Goal: Browse casually

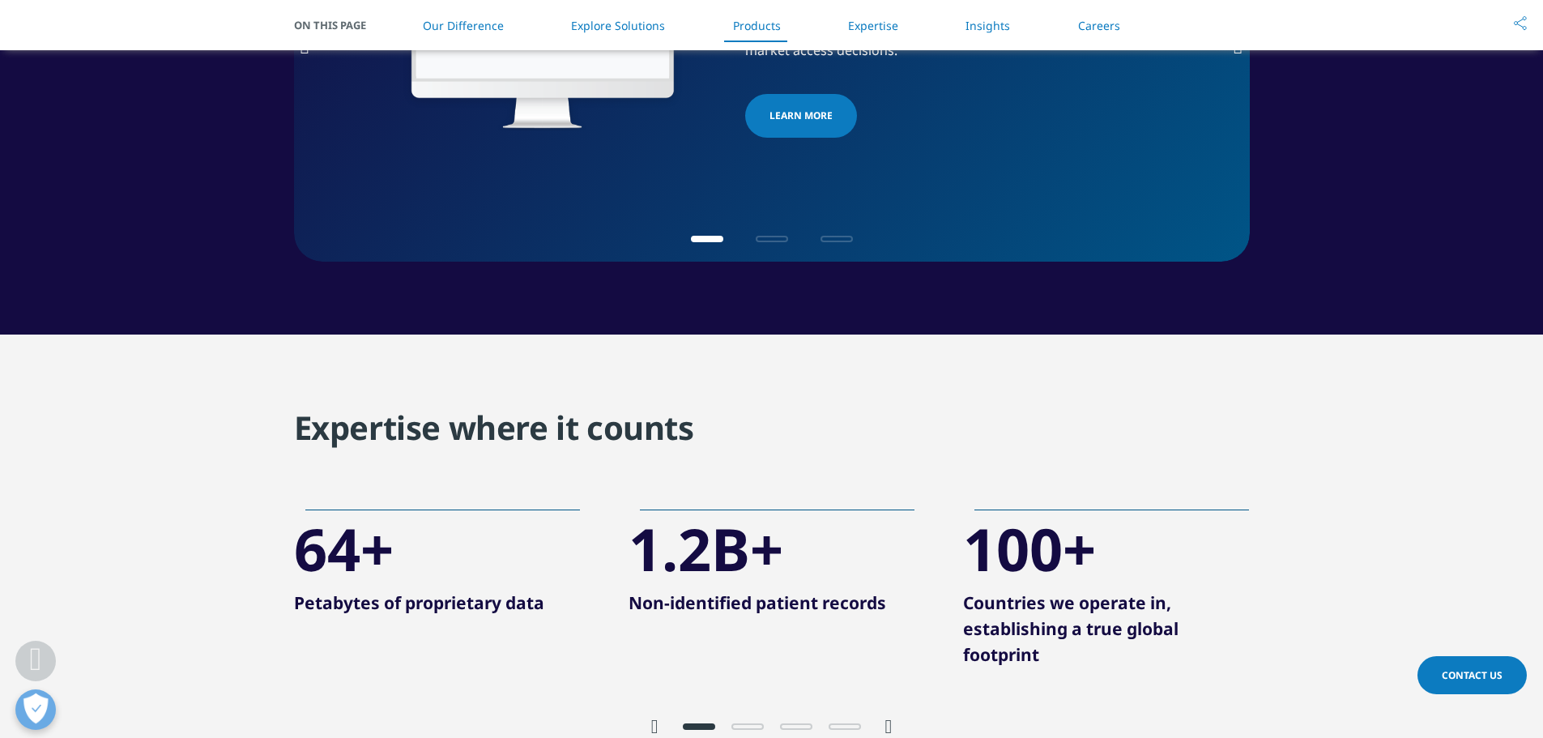
scroll to position [3079, 0]
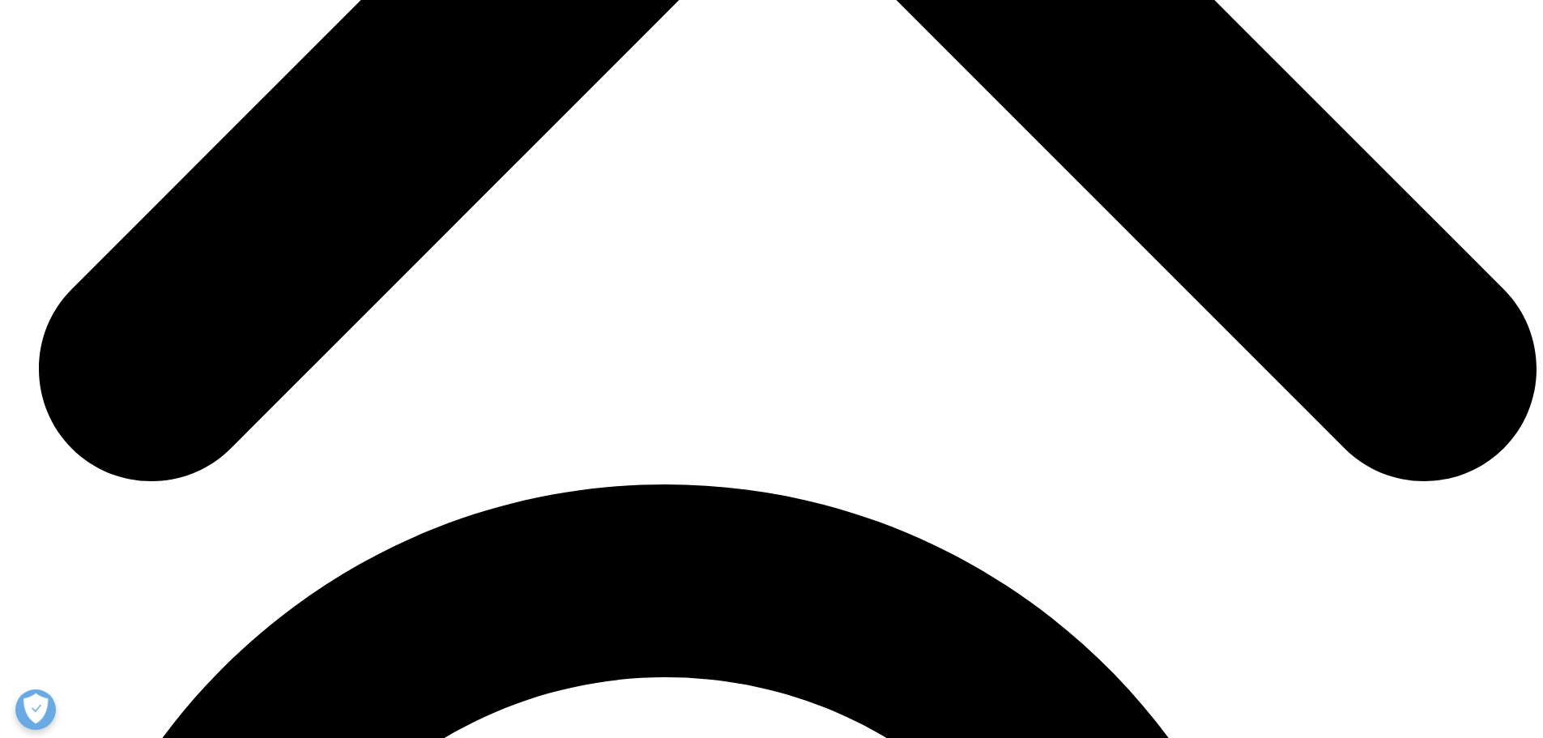
scroll to position [3079, 0]
